Goal: Task Accomplishment & Management: Manage account settings

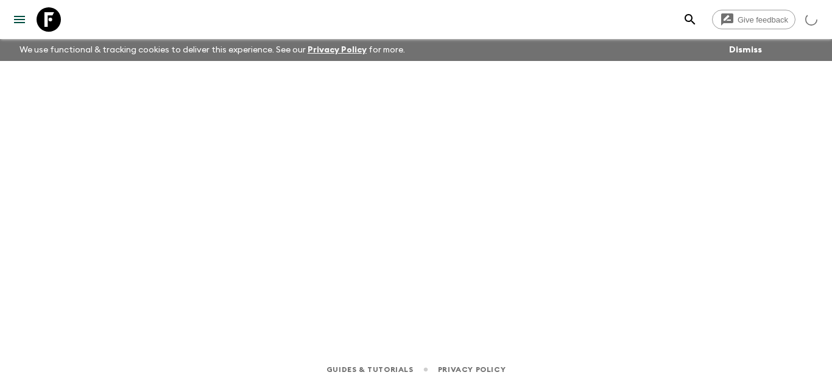
click at [44, 12] on icon at bounding box center [49, 19] width 24 height 24
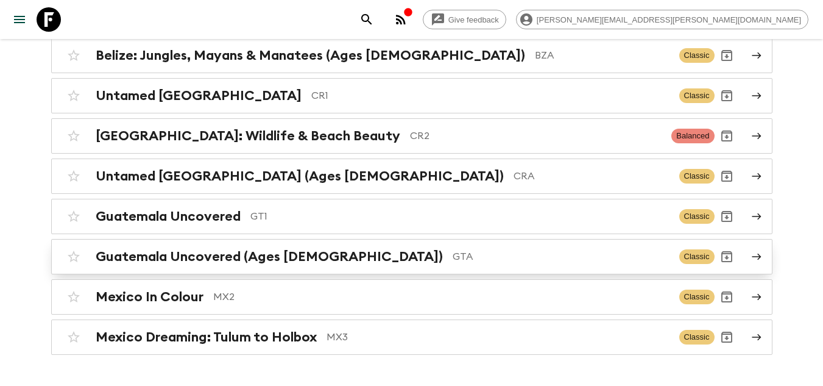
scroll to position [183, 0]
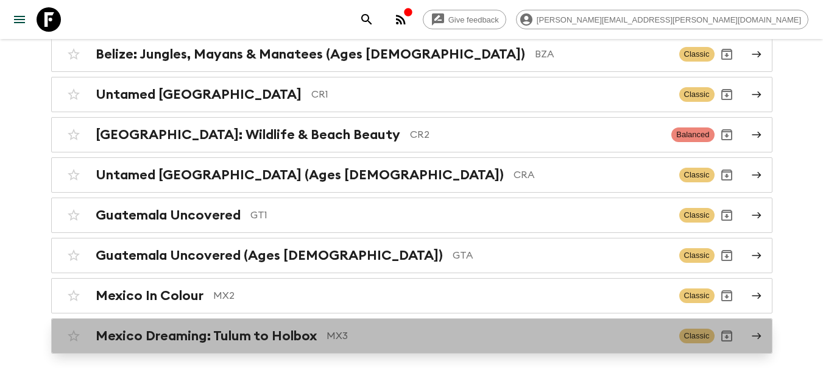
click at [405, 339] on p "MX3" at bounding box center [497, 335] width 343 height 15
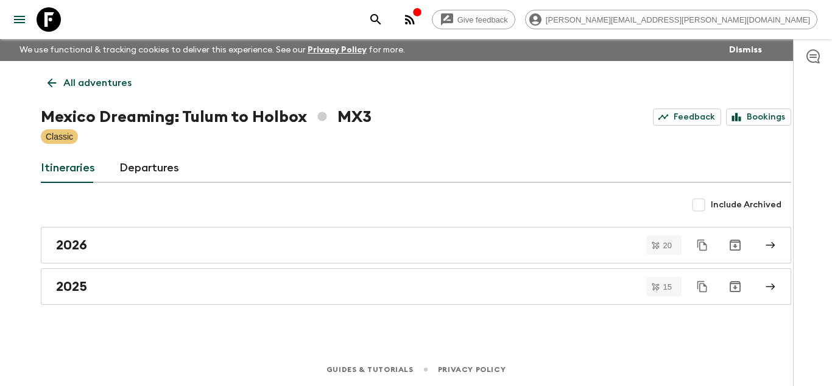
click at [51, 18] on icon at bounding box center [49, 19] width 24 height 24
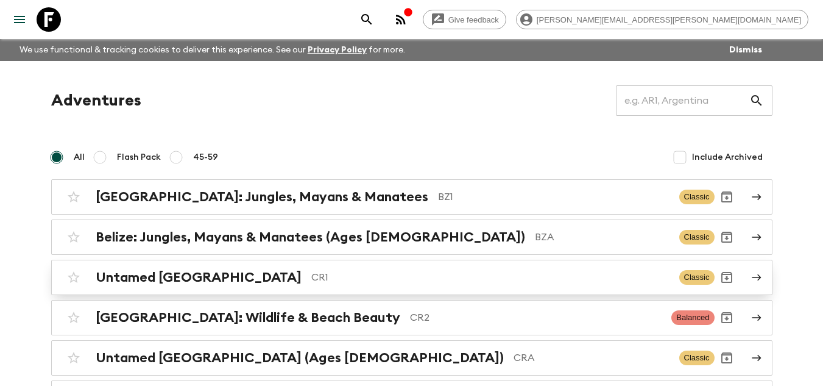
click at [365, 278] on p "CR1" at bounding box center [490, 277] width 358 height 15
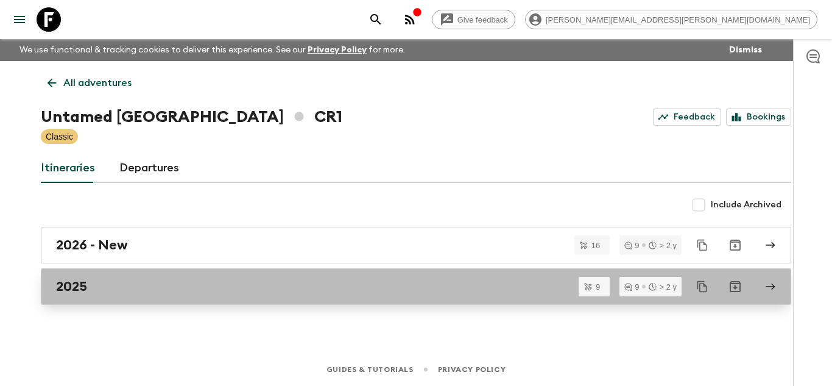
click at [283, 286] on div "2025" at bounding box center [404, 286] width 697 height 16
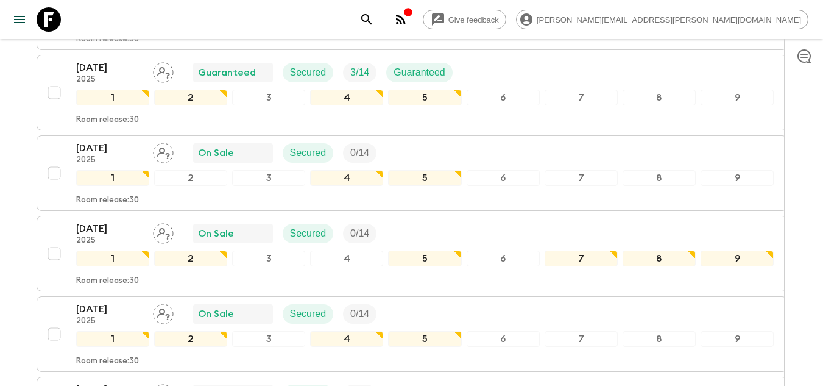
scroll to position [703, 0]
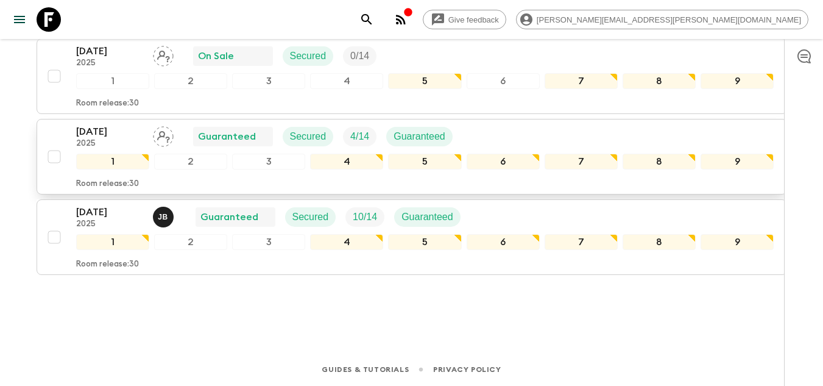
click at [115, 127] on p "[DATE]" at bounding box center [109, 131] width 67 height 15
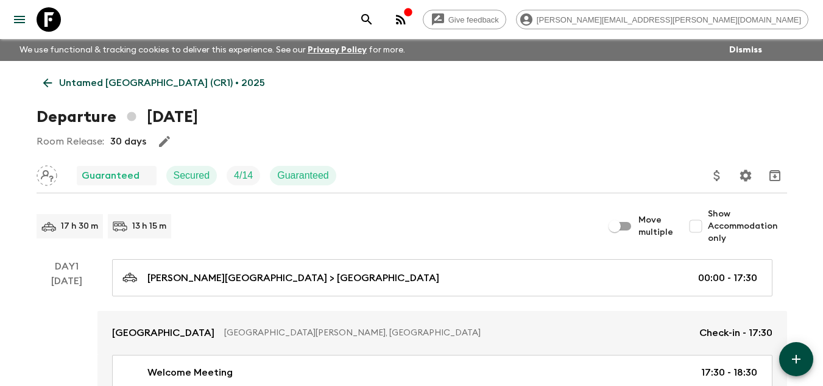
click at [163, 136] on icon "button" at bounding box center [164, 141] width 15 height 15
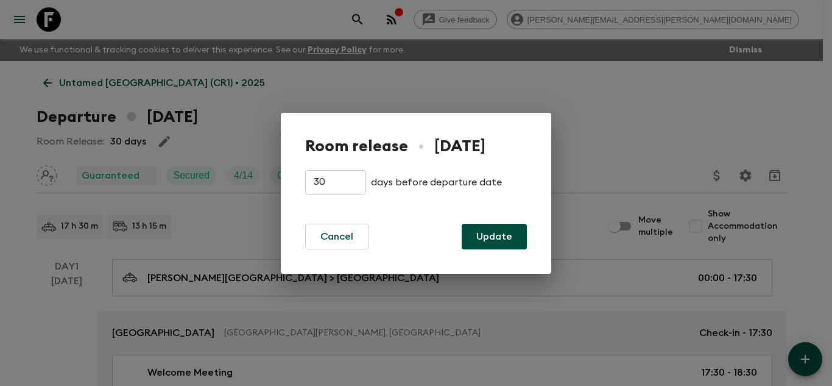
click at [336, 184] on input "30" at bounding box center [335, 182] width 61 height 24
click at [323, 187] on input "30" at bounding box center [335, 182] width 61 height 24
type input "3"
type input "60"
click at [481, 235] on button "Update" at bounding box center [494, 237] width 65 height 26
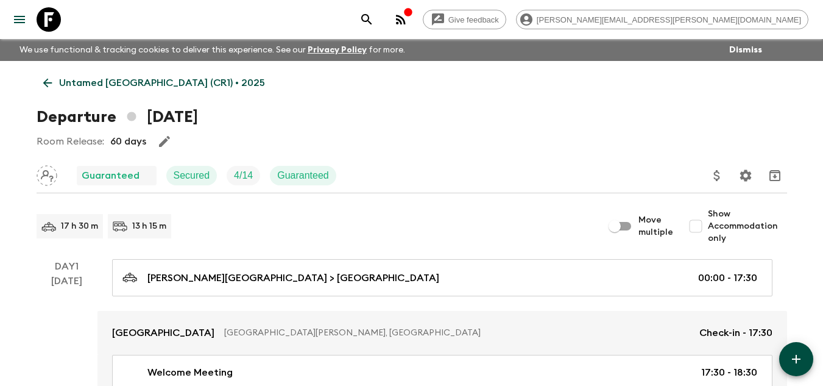
click at [44, 79] on icon at bounding box center [47, 82] width 13 height 13
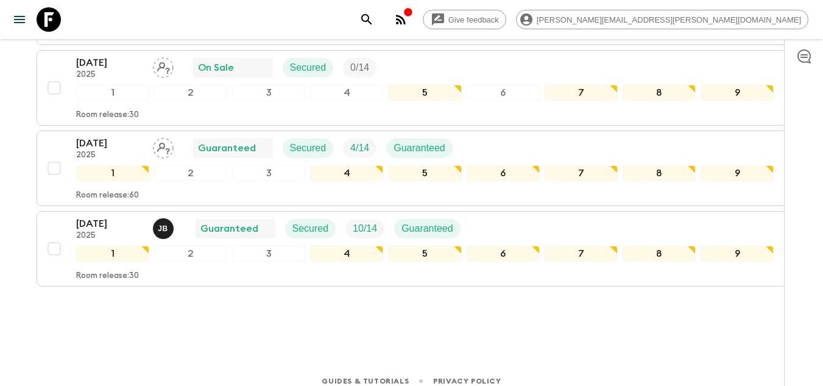
scroll to position [703, 0]
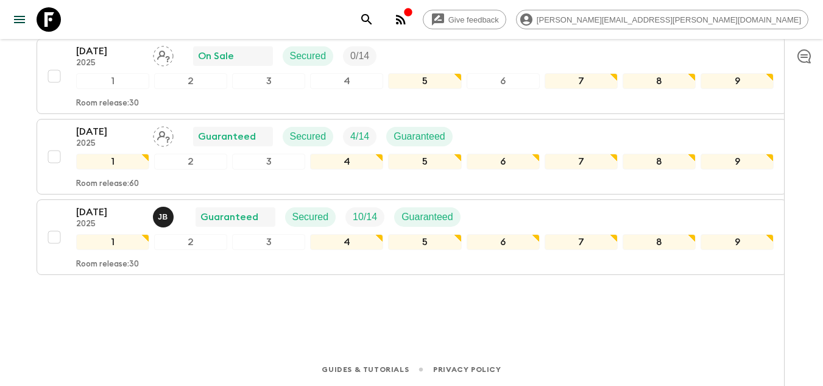
click at [58, 209] on div "[DATE] 2025 [PERSON_NAME] Guaranteed Secured 10 / 14 Guaranteed 1 2 3 4 5 6 7 8…" at bounding box center [408, 237] width 732 height 65
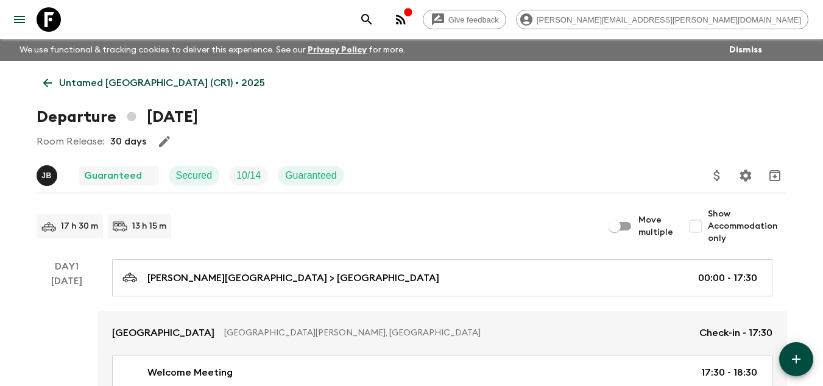
click at [160, 139] on icon "button" at bounding box center [164, 141] width 15 height 15
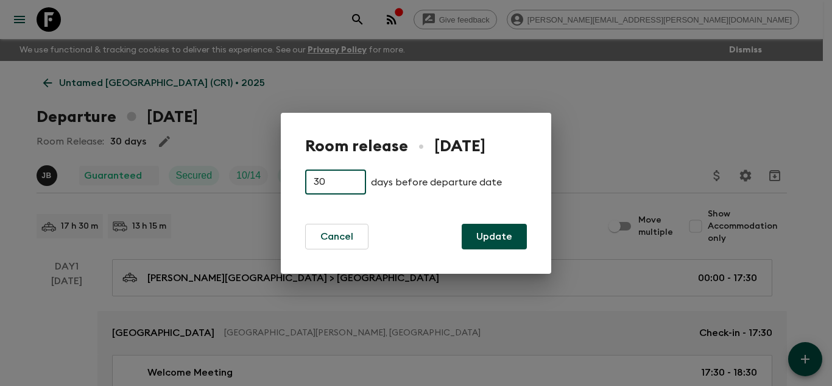
click at [318, 178] on input "30" at bounding box center [335, 182] width 61 height 24
type input "90"
click at [490, 244] on button "Update" at bounding box center [494, 237] width 65 height 26
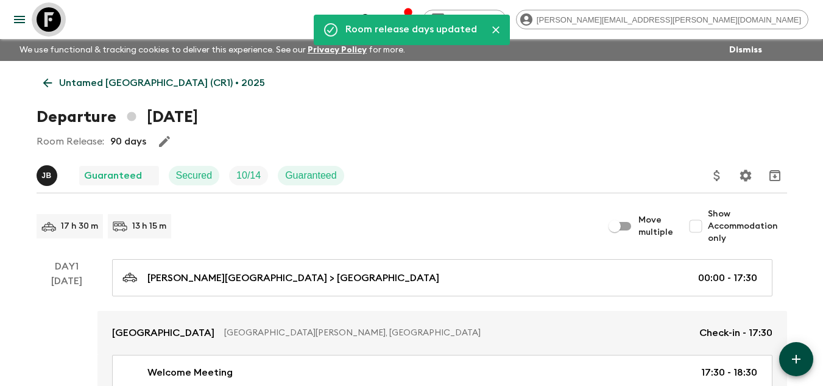
click at [44, 20] on icon at bounding box center [49, 19] width 24 height 24
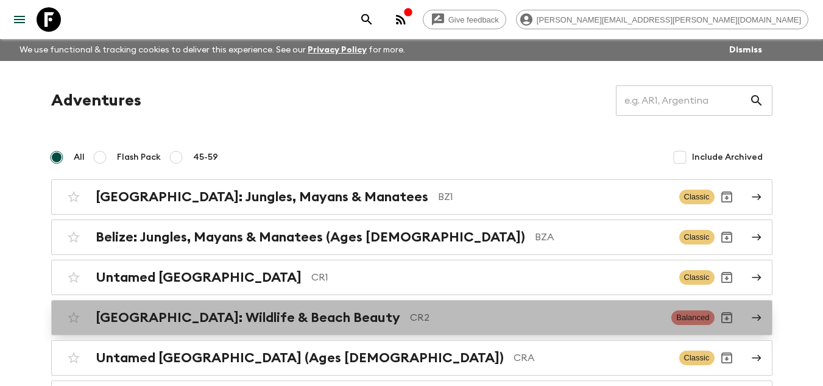
click at [410, 314] on p "CR2" at bounding box center [536, 317] width 252 height 15
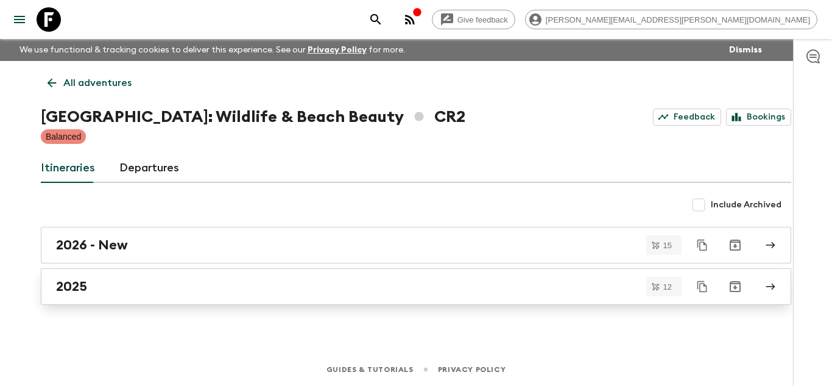
click at [199, 290] on div "2025" at bounding box center [404, 286] width 697 height 16
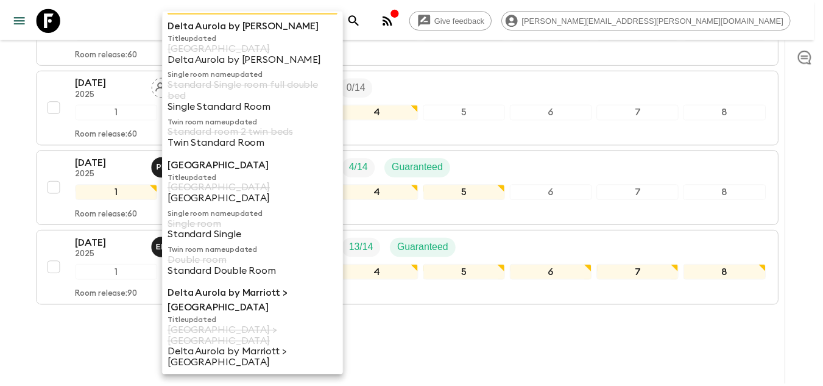
scroll to position [42, 0]
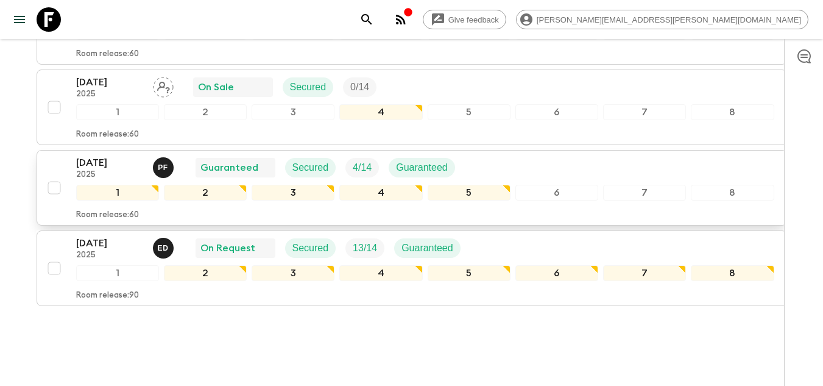
click at [114, 160] on p "[DATE]" at bounding box center [109, 162] width 67 height 15
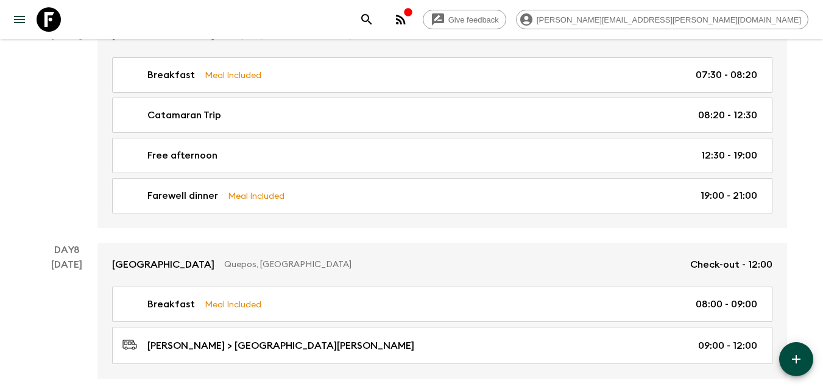
scroll to position [2061, 0]
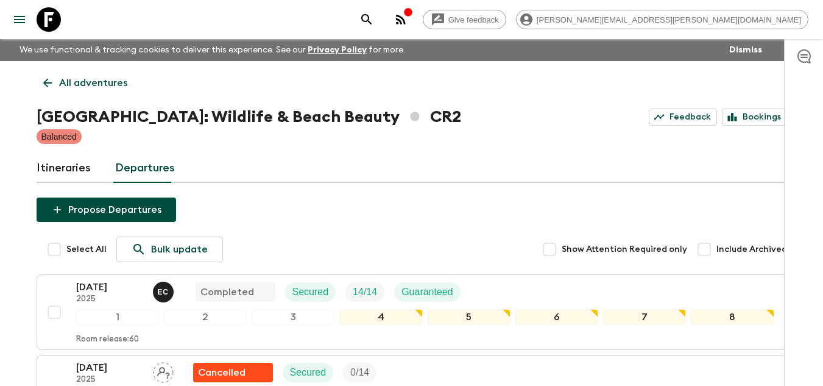
scroll to position [244, 0]
